Goal: Information Seeking & Learning: Find specific fact

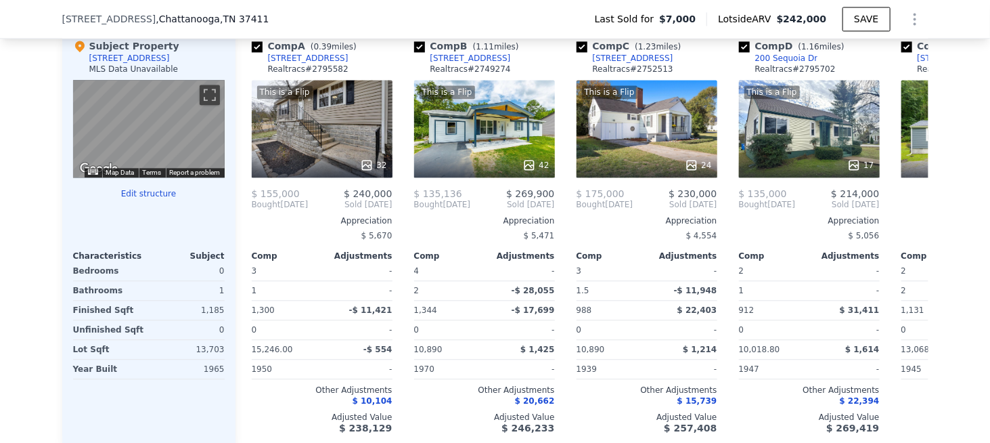
scroll to position [1281, 0]
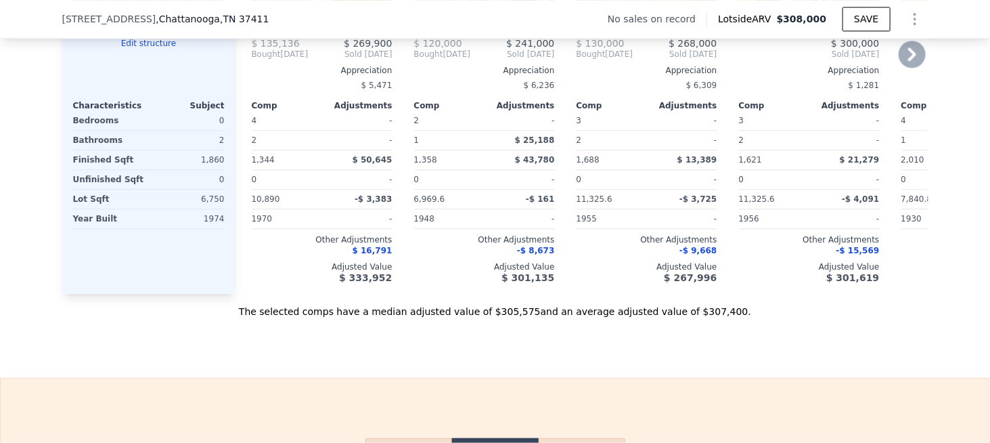
scroll to position [1551, 0]
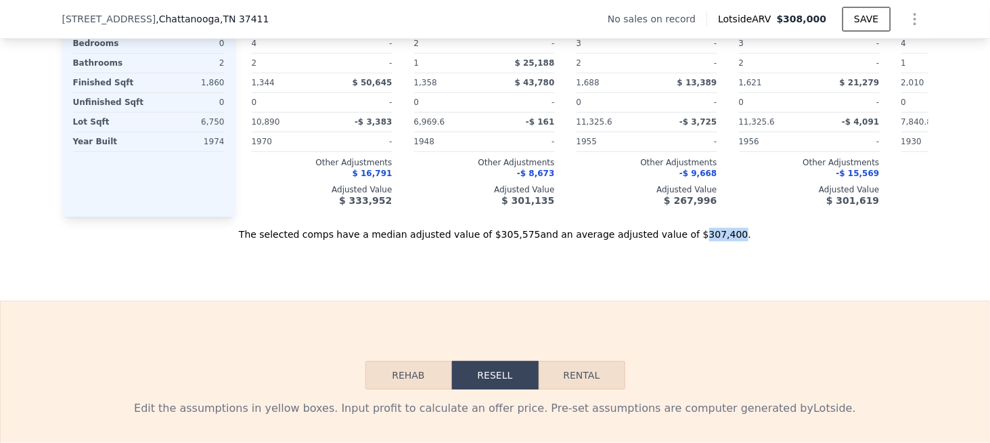
drag, startPoint x: 673, startPoint y: 251, endPoint x: 698, endPoint y: 249, distance: 25.1
click at [698, 241] on div "The selected comps have a median adjusted value of $305,575 and an average adju…" at bounding box center [495, 229] width 866 height 24
copy div "307,400"
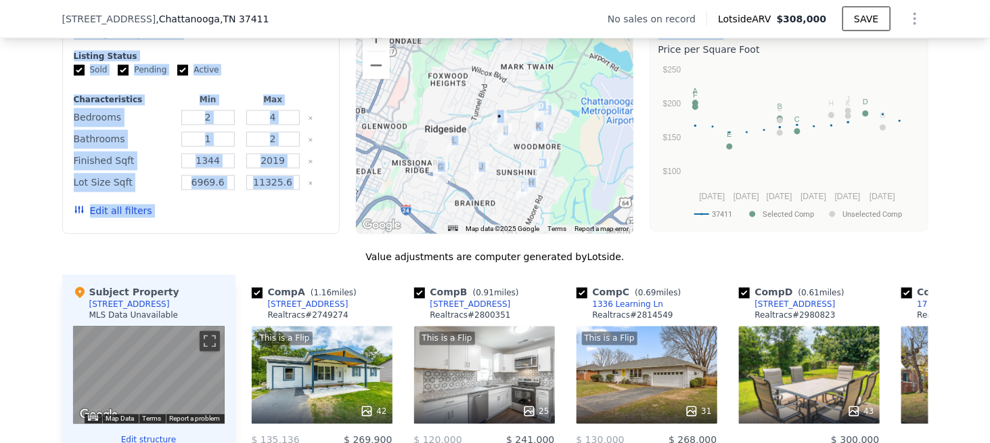
drag, startPoint x: 953, startPoint y: 45, endPoint x: 977, endPoint y: 30, distance: 28.0
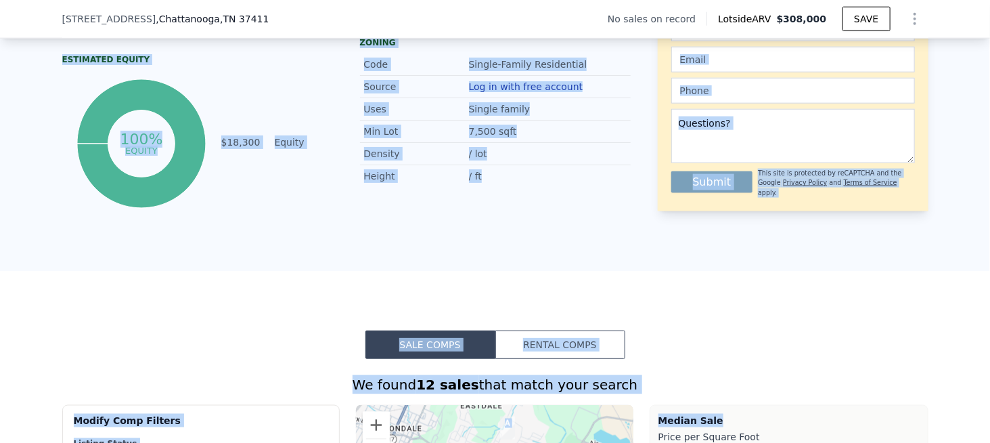
scroll to position [5, 0]
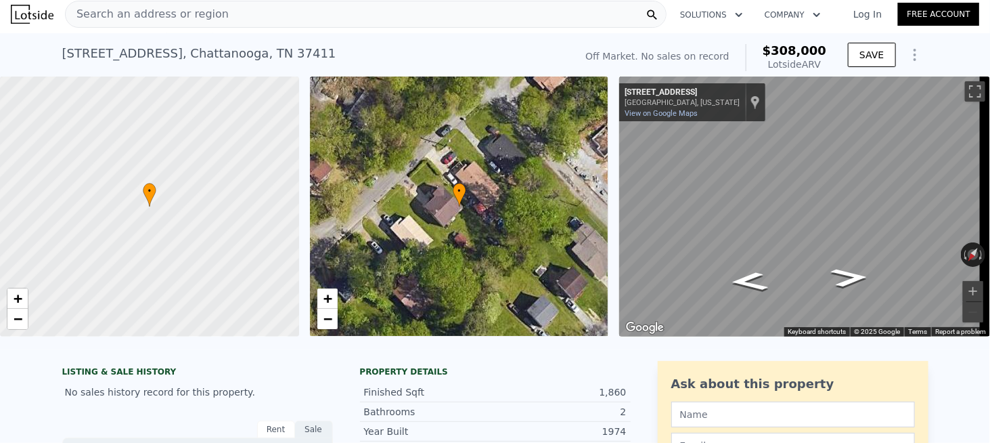
click at [160, 10] on span "Search an address or region" at bounding box center [147, 14] width 163 height 16
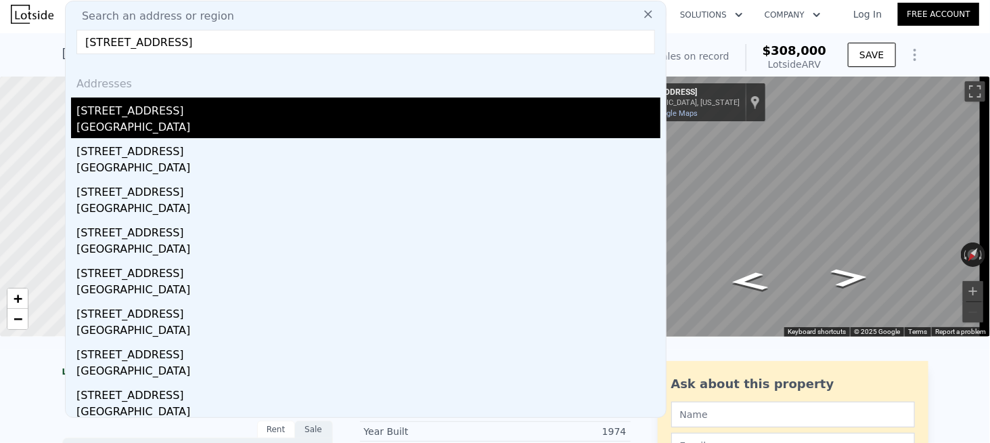
type input "[STREET_ADDRESS]"
click at [119, 119] on div "[GEOGRAPHIC_DATA]" at bounding box center [368, 128] width 584 height 19
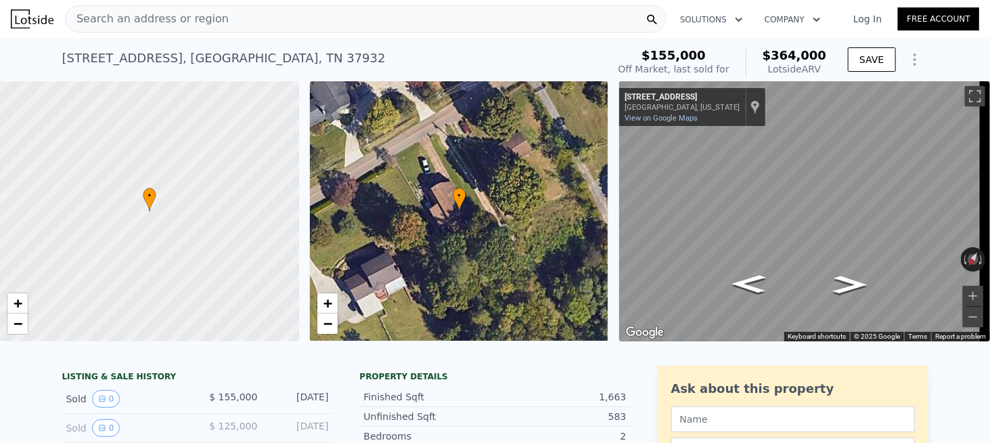
click at [223, 32] on div "Search an address or region Solutions Company Open main menu Log In Free Account" at bounding box center [495, 19] width 969 height 32
click at [210, 26] on div "Search an address or region" at bounding box center [366, 18] width 602 height 27
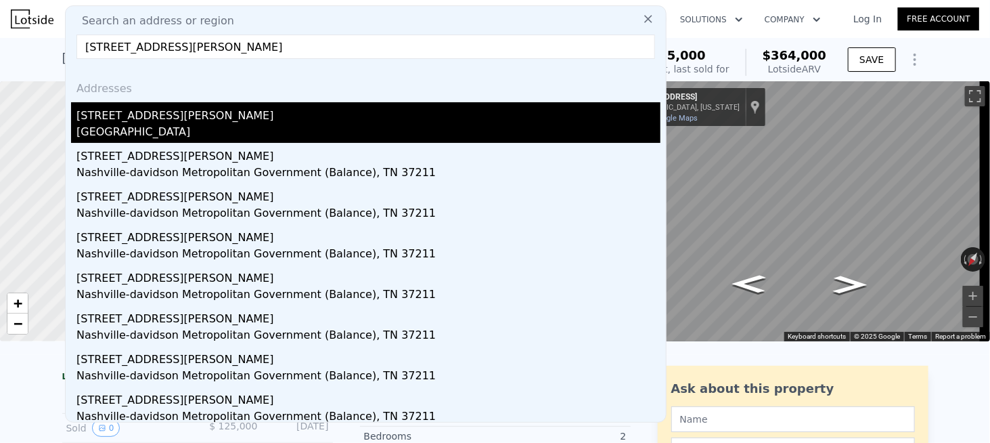
type input "[STREET_ADDRESS][PERSON_NAME]"
click at [150, 119] on div "[STREET_ADDRESS][PERSON_NAME]" at bounding box center [368, 113] width 584 height 22
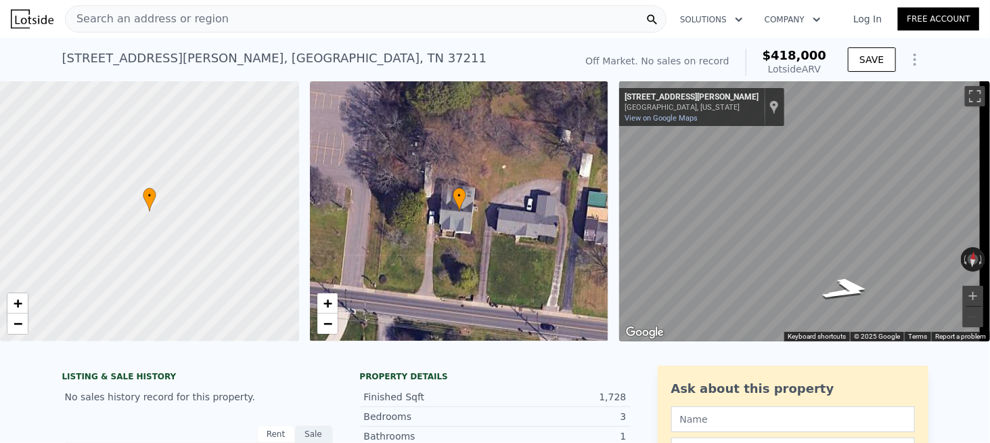
click at [250, 25] on div "Search an address or region" at bounding box center [366, 18] width 602 height 27
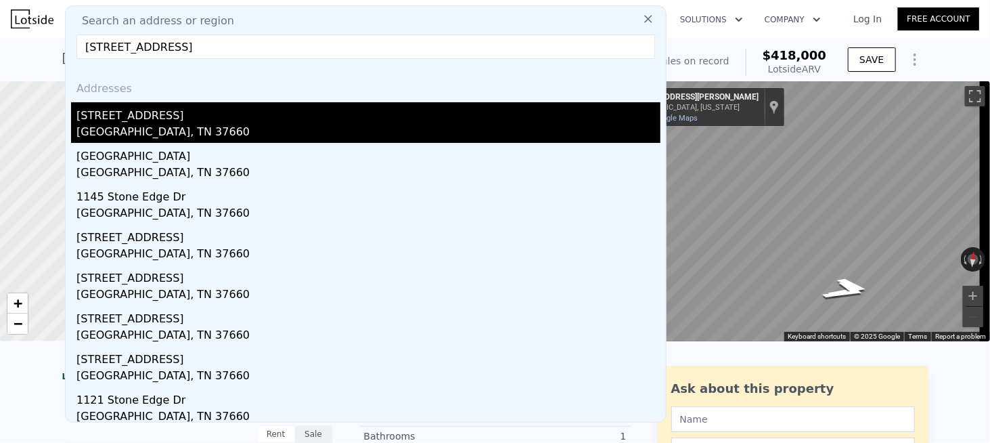
type input "[STREET_ADDRESS]"
click at [160, 124] on div "[GEOGRAPHIC_DATA], TN 37660" at bounding box center [368, 133] width 584 height 19
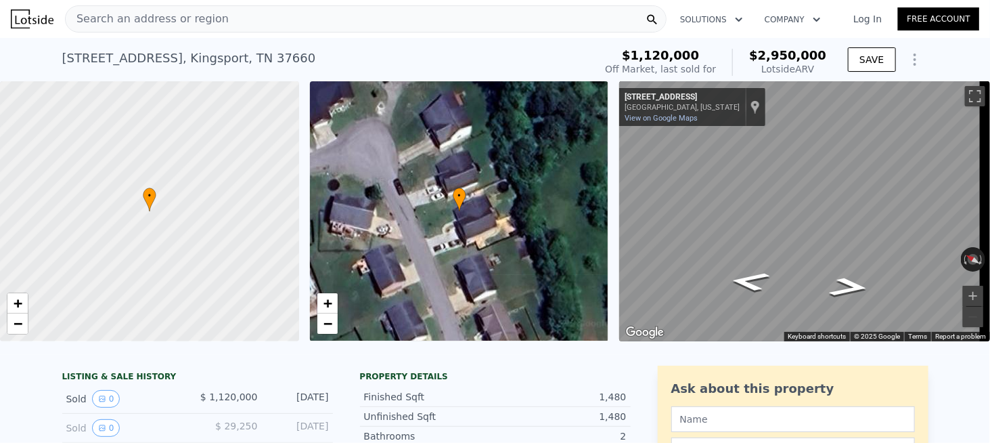
click at [233, 14] on div "Search an address or region" at bounding box center [366, 18] width 602 height 27
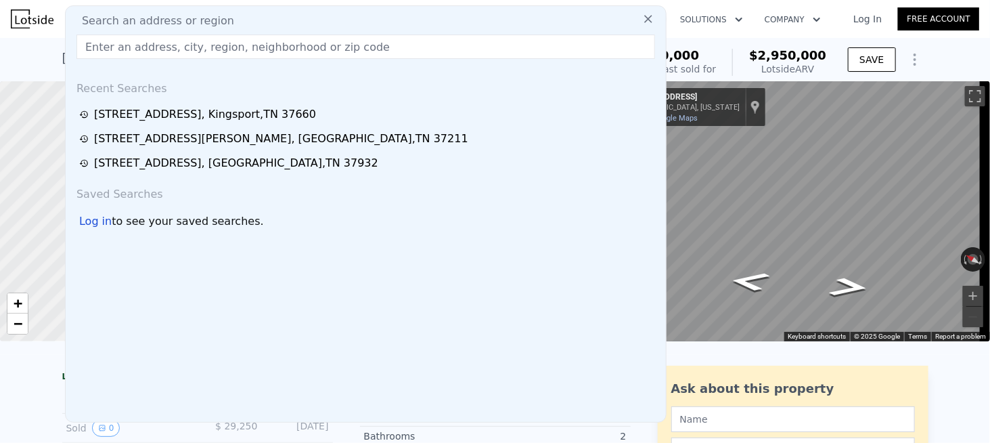
type input "[STREET_ADDRESS]"
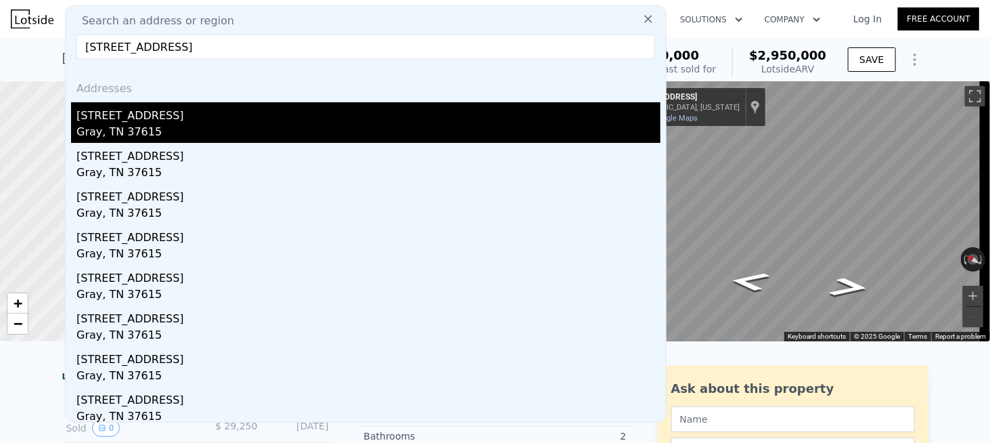
click at [131, 131] on div "Gray, TN 37615" at bounding box center [368, 133] width 584 height 19
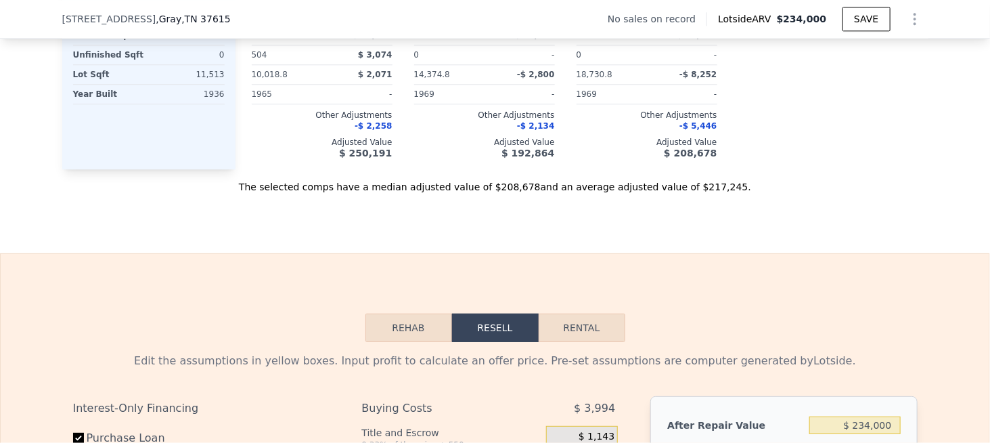
scroll to position [1619, 0]
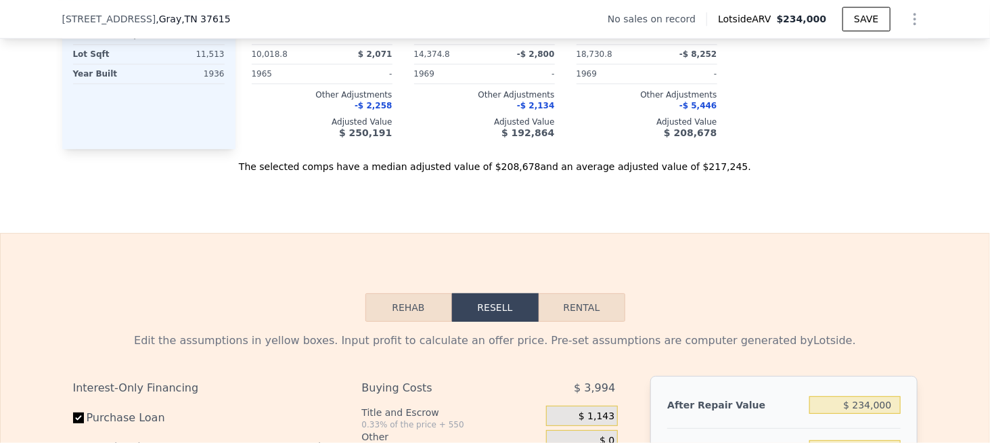
drag, startPoint x: 743, startPoint y: 215, endPoint x: 719, endPoint y: 203, distance: 27.2
drag, startPoint x: 667, startPoint y: 171, endPoint x: 699, endPoint y: 171, distance: 32.5
click at [699, 171] on div "The selected comps have a median adjusted value of $208,678 and an average adju…" at bounding box center [495, 161] width 866 height 24
copy div "217,245"
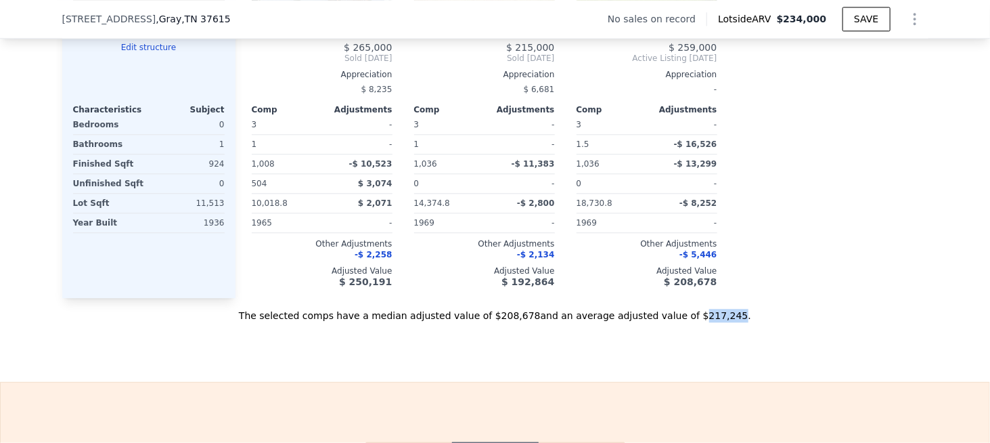
scroll to position [1489, 0]
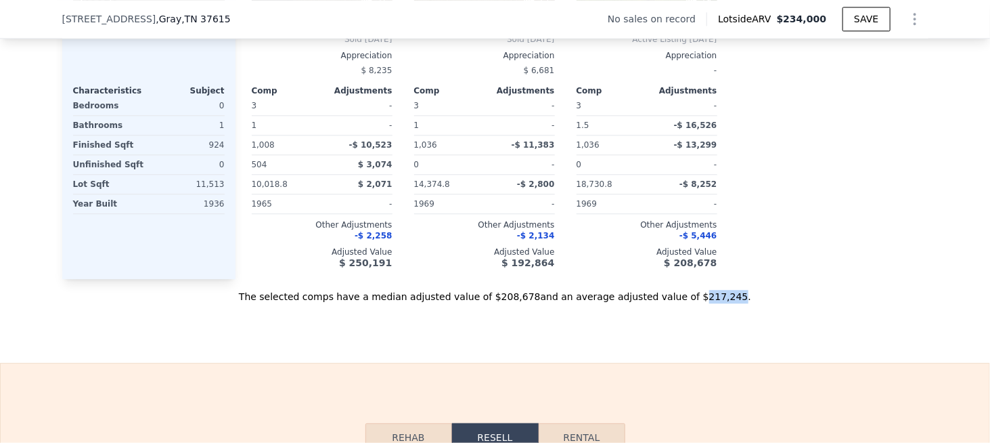
copy div "217,245"
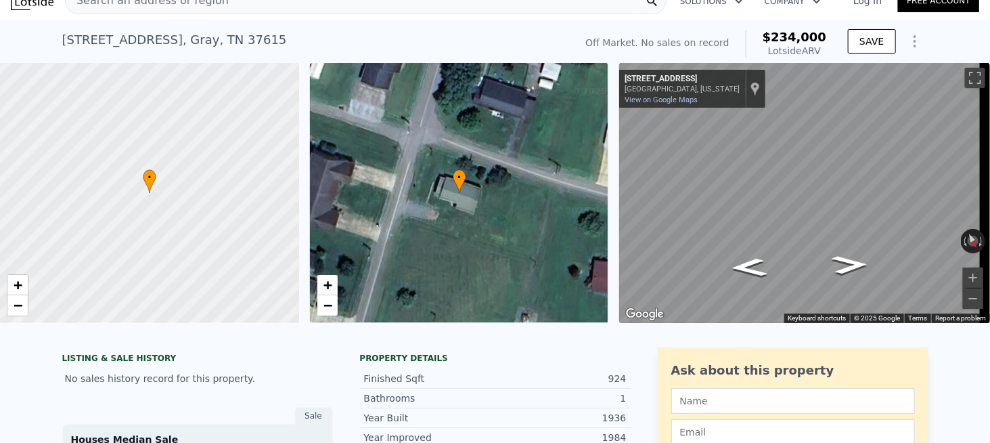
scroll to position [5, 0]
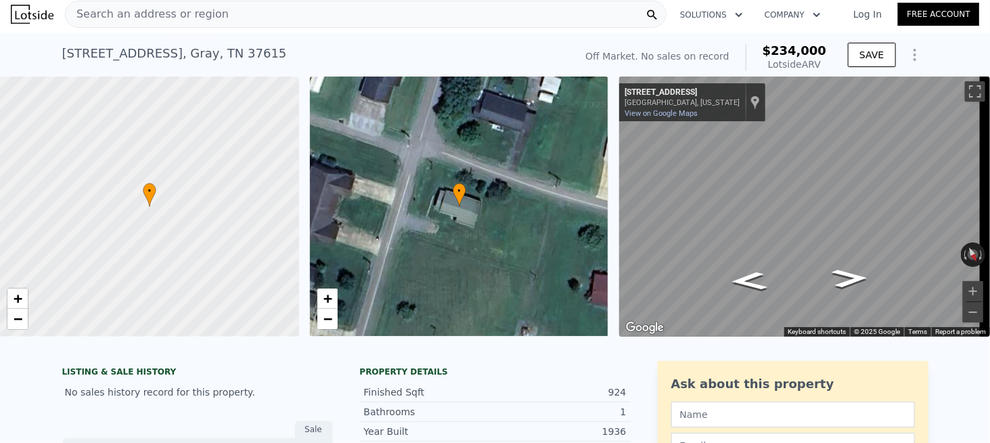
click at [169, 22] on div "Search an address or region" at bounding box center [147, 14] width 163 height 26
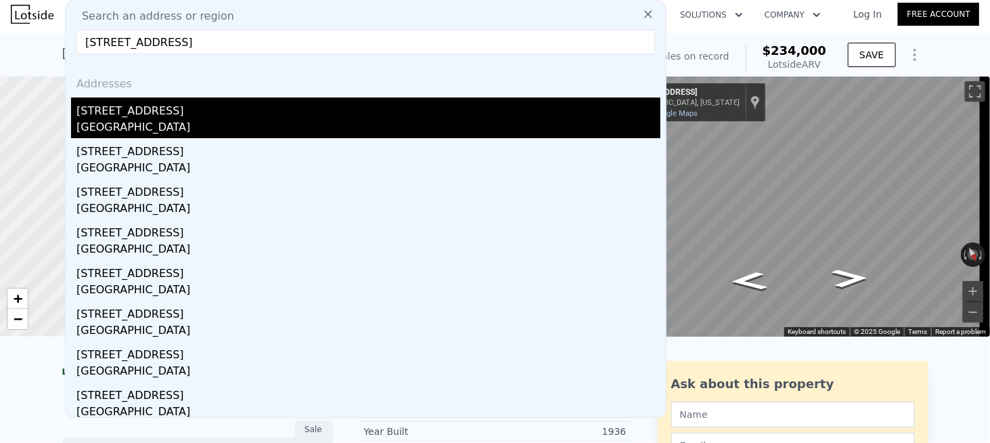
type input "[STREET_ADDRESS]"
click at [114, 120] on div "[GEOGRAPHIC_DATA]" at bounding box center [368, 128] width 584 height 19
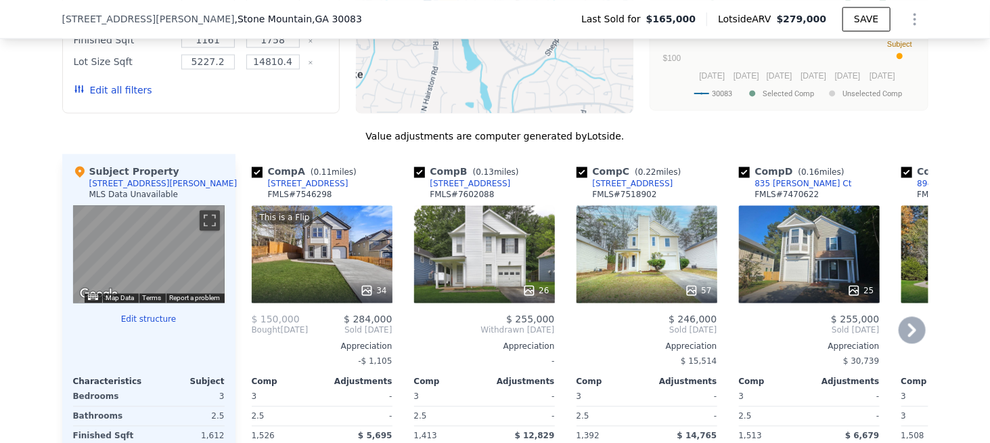
scroll to position [1417, 0]
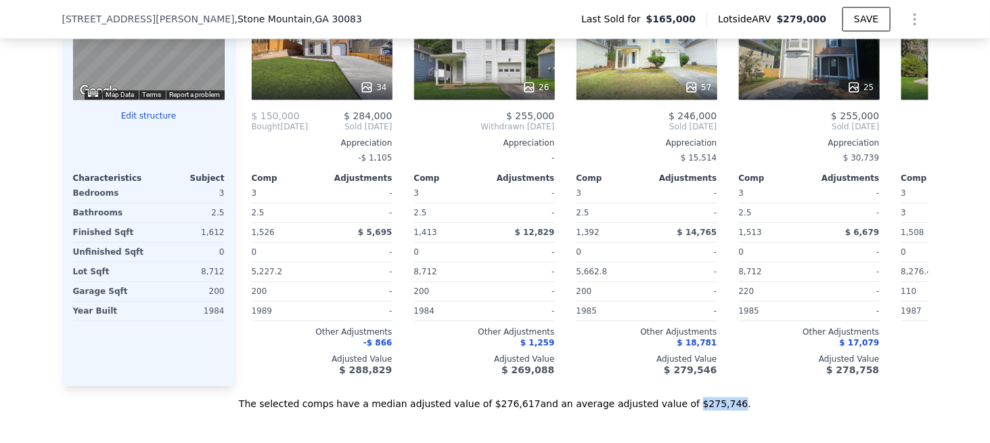
drag, startPoint x: 665, startPoint y: 416, endPoint x: 697, endPoint y: 414, distance: 32.6
click at [697, 410] on div "The selected comps have a median adjusted value of $276,617 and an average adju…" at bounding box center [495, 398] width 866 height 24
copy div "$275,746"
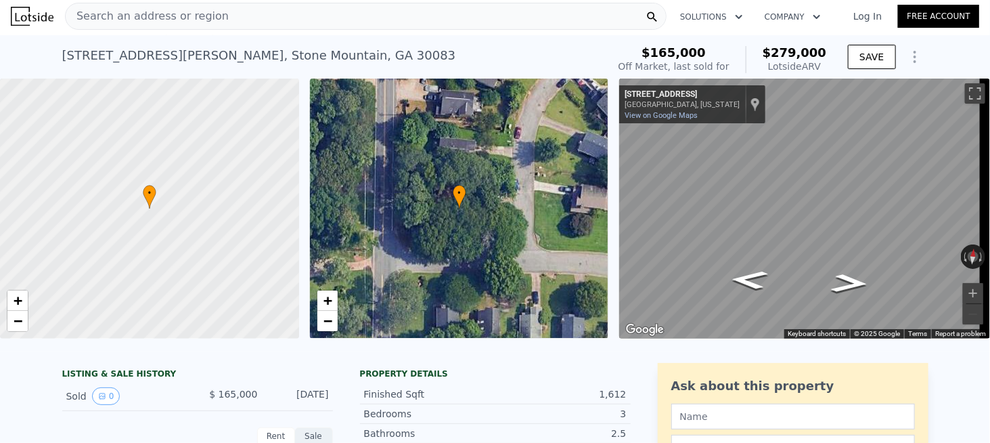
scroll to position [0, 0]
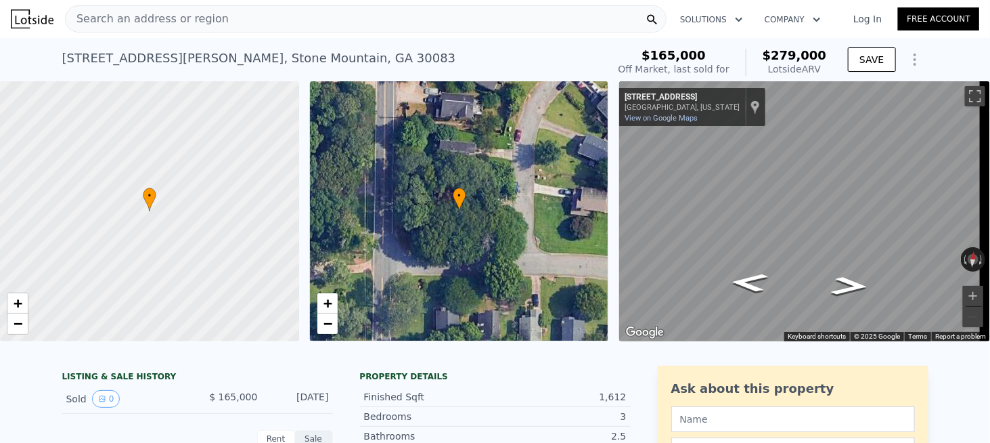
click at [190, 25] on span "Search an address or region" at bounding box center [147, 19] width 163 height 16
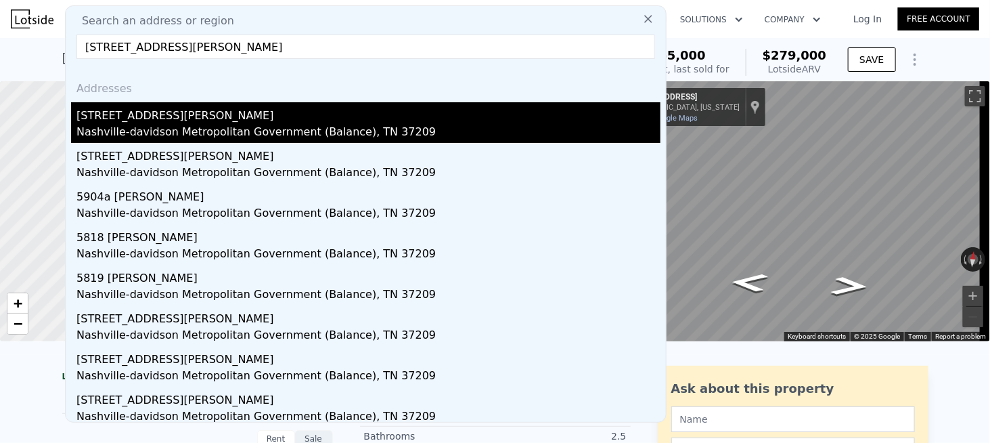
type input "5920 Carl Pl, Nashville, TN 37209"
click at [149, 117] on div "5920 Carl Pl" at bounding box center [368, 113] width 584 height 22
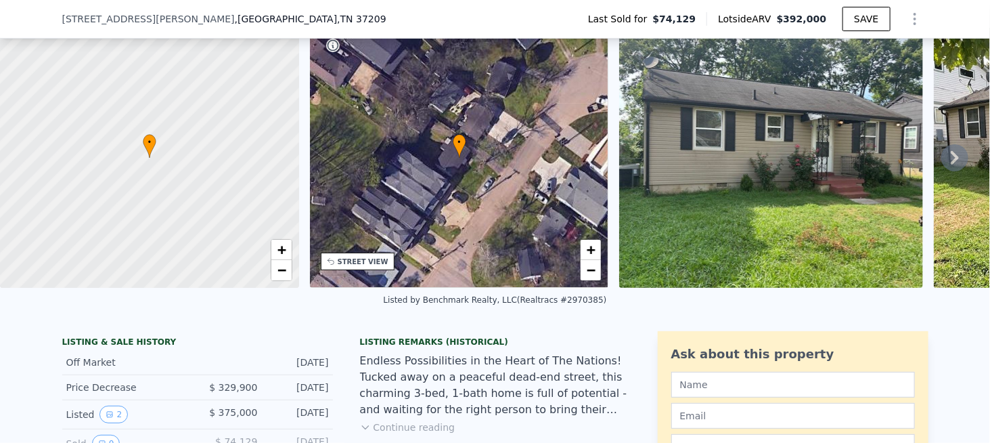
scroll to position [62, 0]
